Goal: Check status: Check status

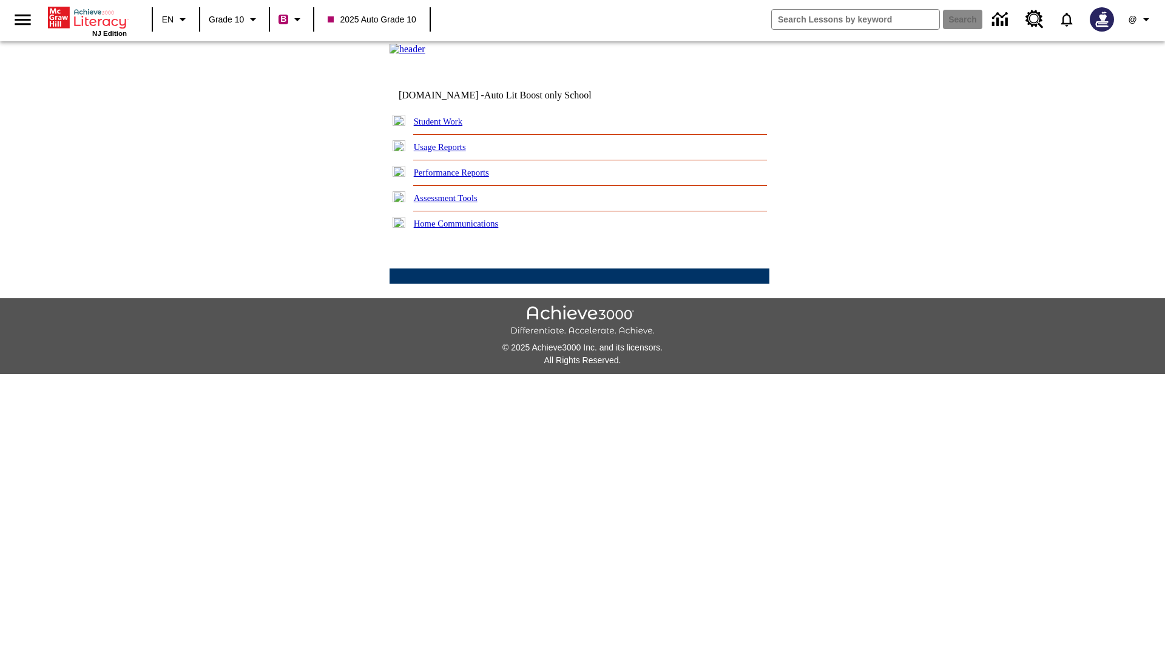
click at [446, 126] on link "Student Work" at bounding box center [438, 122] width 49 height 10
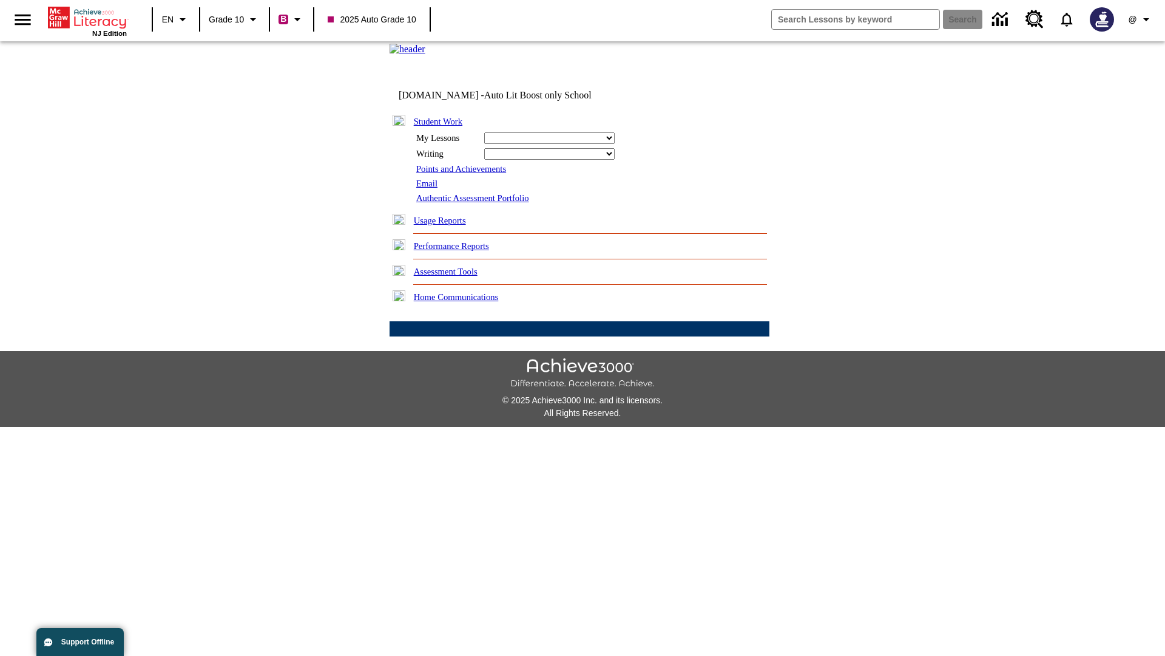
select select "/options/reports/?report_id=24&atype=2&section=2"
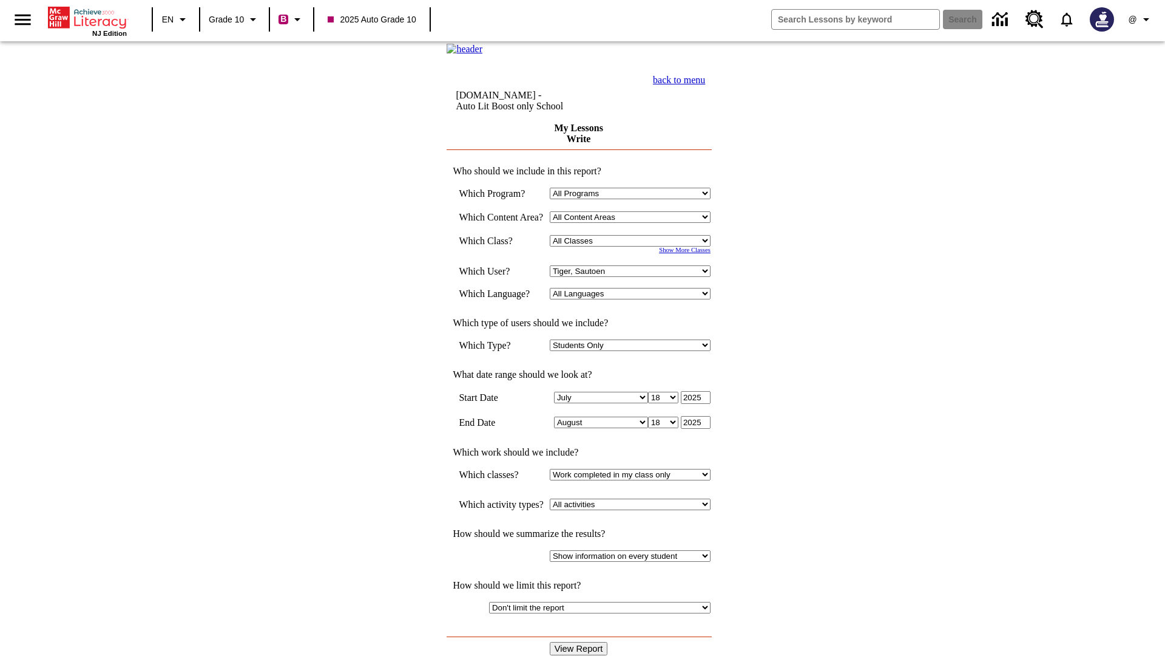
select select "21433649"
select select "4"
type input "2024"
click at [580, 642] on input "View Report" at bounding box center [579, 648] width 58 height 13
